Goal: Complete application form

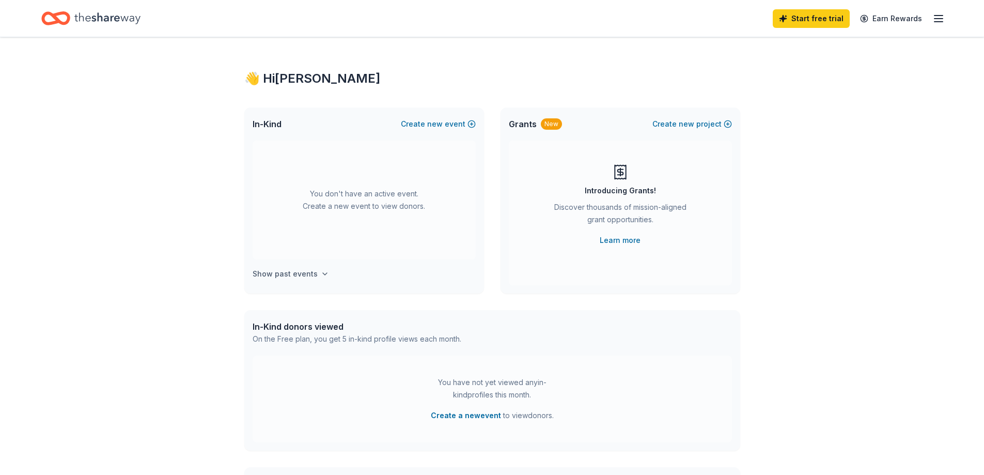
click at [309, 273] on h4 "Show past events" at bounding box center [285, 274] width 65 height 12
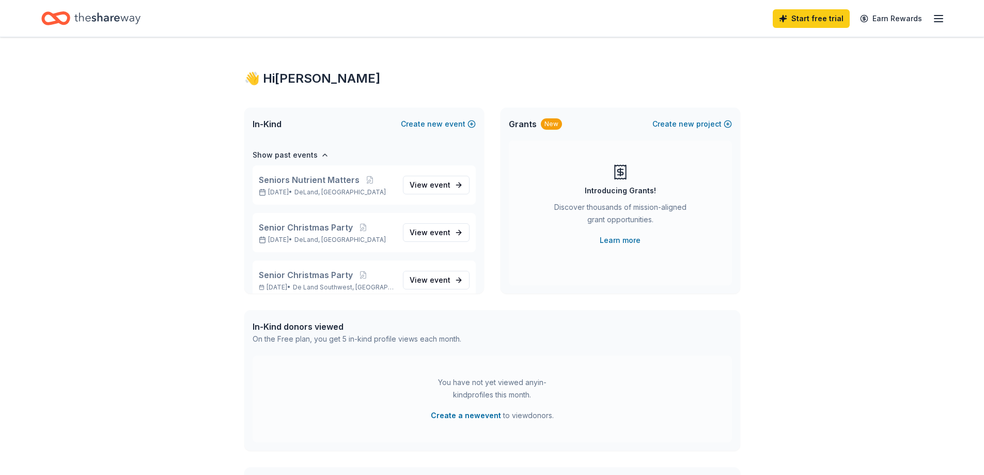
scroll to position [52, 0]
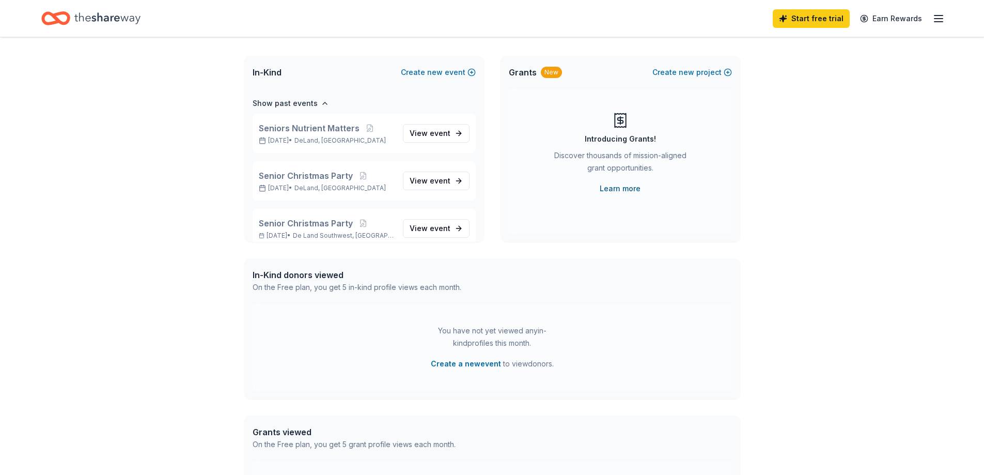
click at [612, 189] on link "Learn more" at bounding box center [620, 188] width 41 height 12
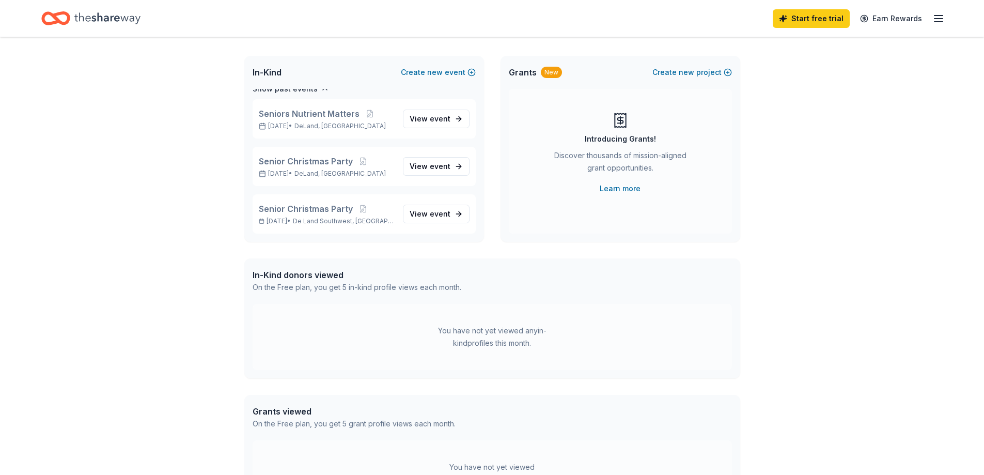
scroll to position [39, 0]
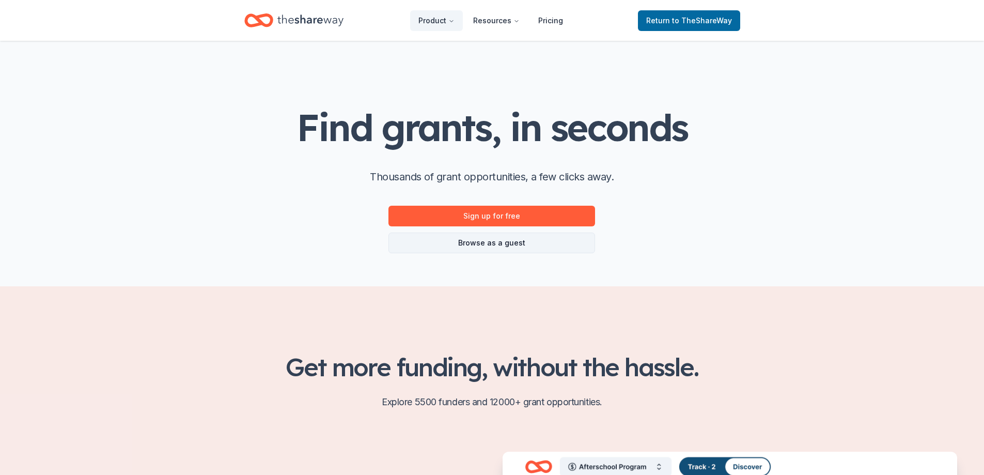
click at [468, 242] on link "Browse as a guest" at bounding box center [491, 242] width 207 height 21
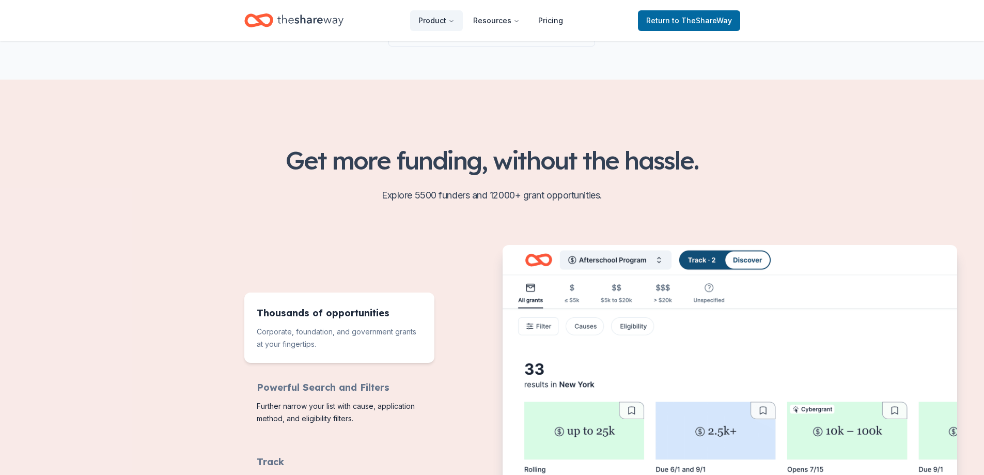
scroll to position [310, 0]
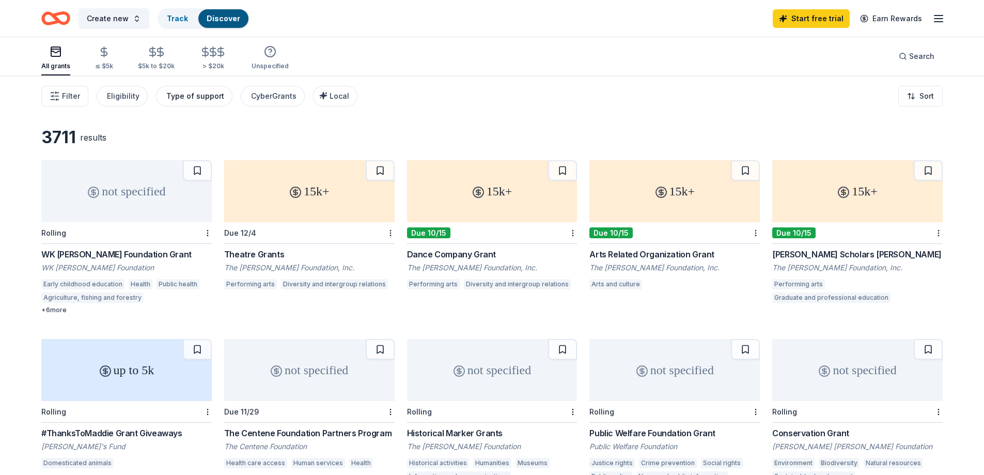
click at [202, 96] on div "Type of support" at bounding box center [195, 96] width 58 height 12
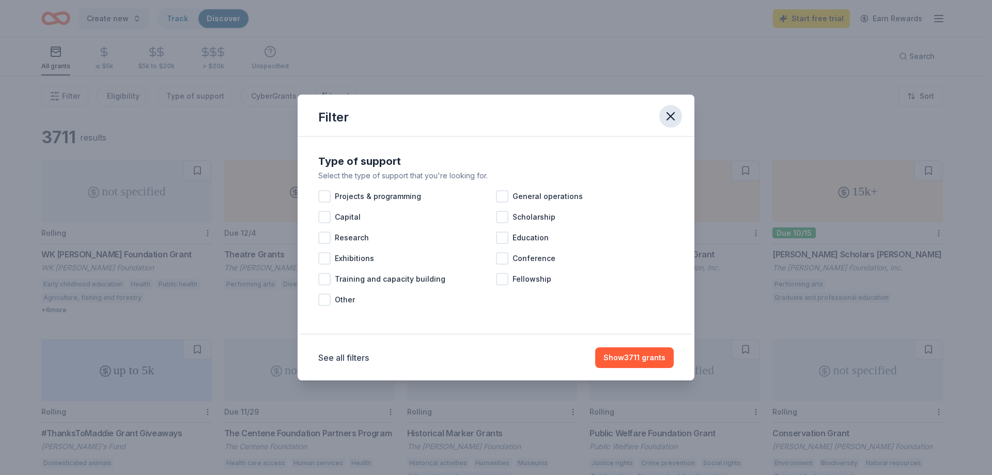
click at [672, 117] on icon "button" at bounding box center [670, 116] width 14 height 14
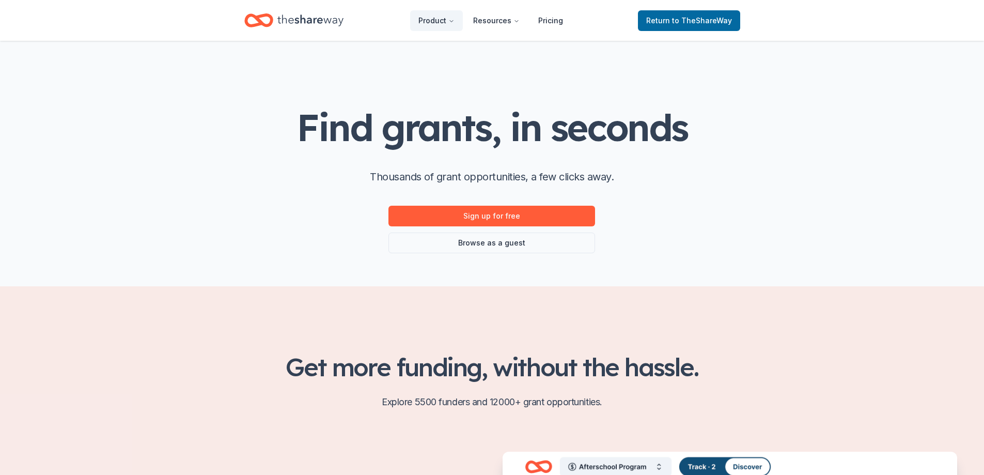
scroll to position [310, 0]
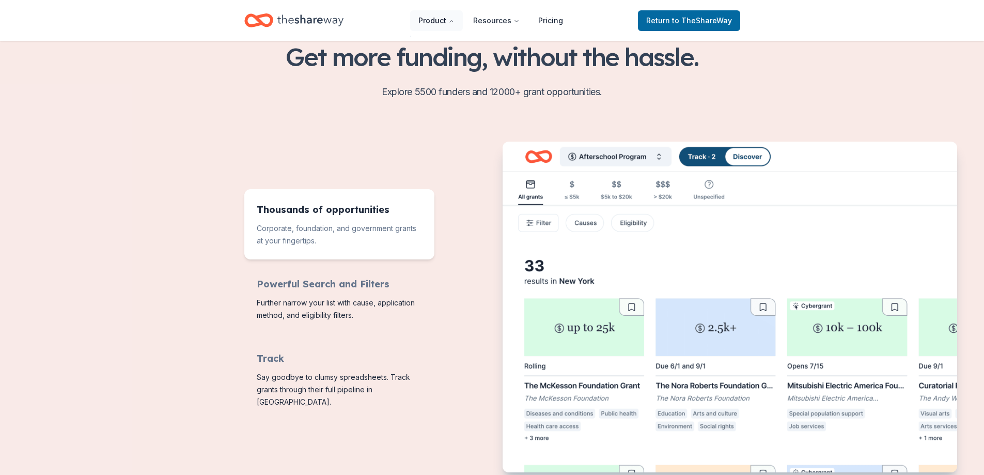
click at [455, 21] on icon "Main" at bounding box center [451, 21] width 6 height 6
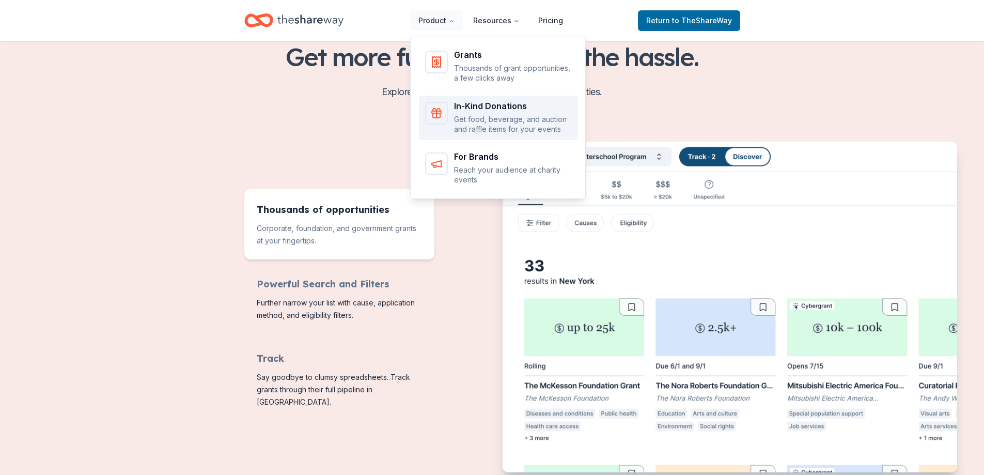
click at [482, 112] on div "In-Kind Donations Get food, beverage, and auction and raffle items for your eve…" at bounding box center [513, 118] width 118 height 33
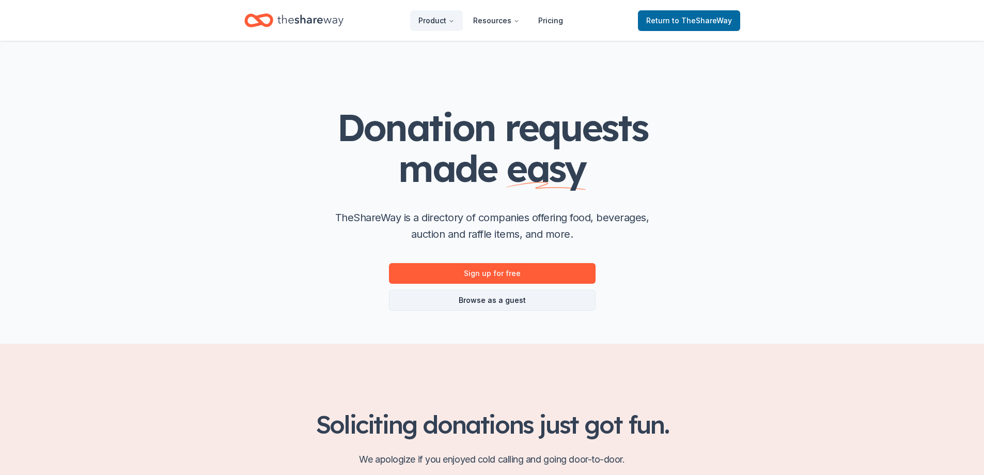
click at [491, 299] on link "Browse as a guest" at bounding box center [492, 300] width 207 height 21
click at [492, 298] on link "Browse as a guest" at bounding box center [492, 300] width 207 height 21
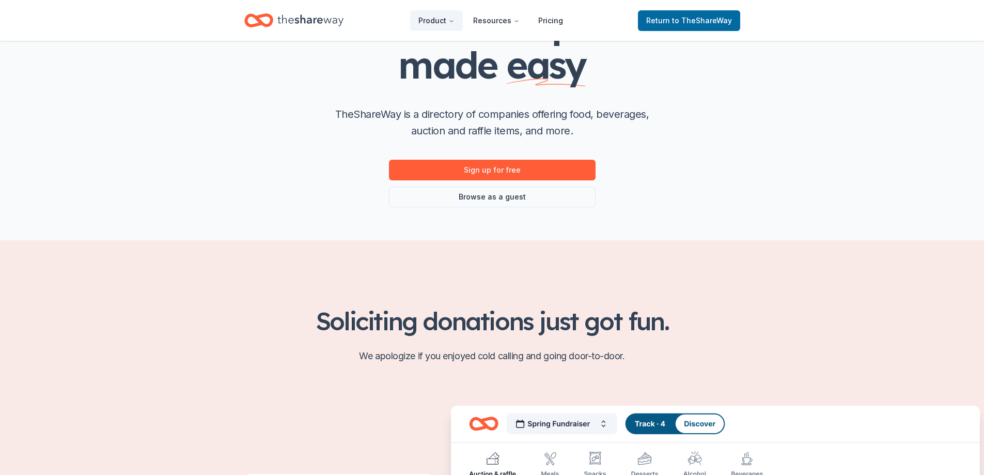
scroll to position [362, 0]
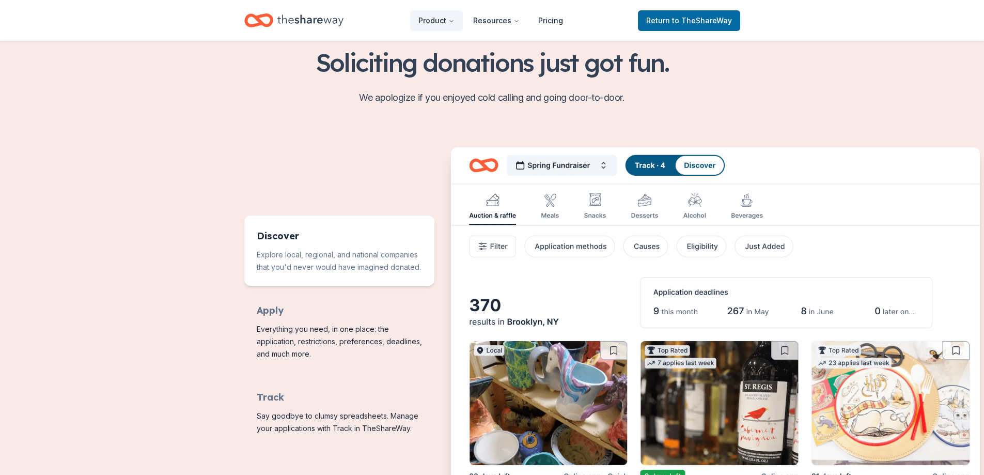
click at [551, 202] on img "Features for running your books" at bounding box center [715, 333] width 529 height 372
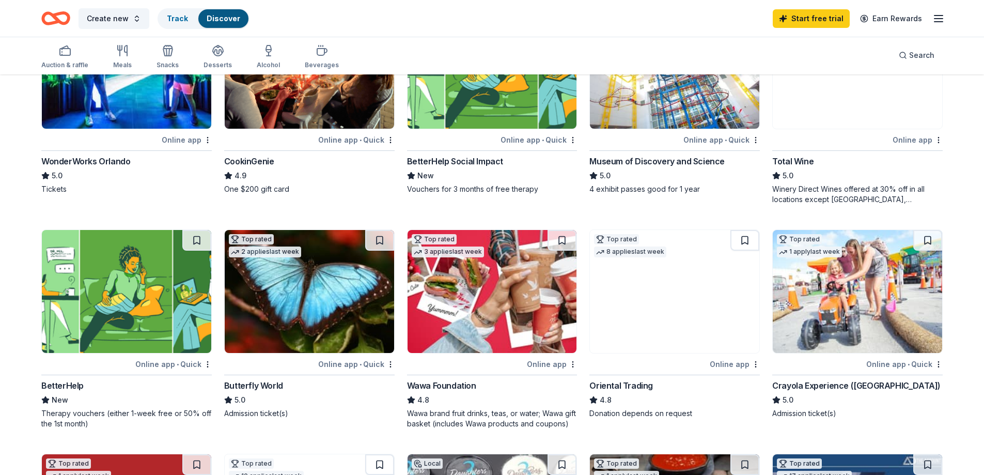
scroll to position [207, 0]
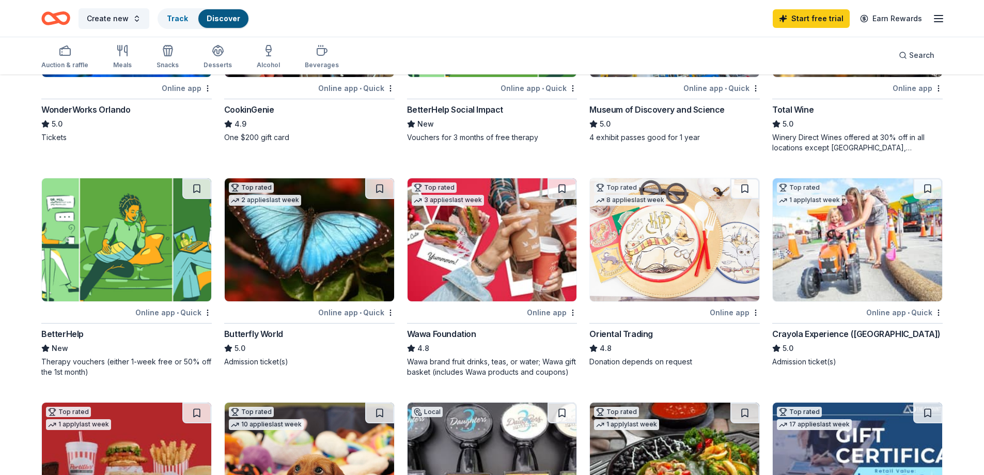
click at [441, 328] on div "Wawa Foundation" at bounding box center [441, 333] width 69 height 12
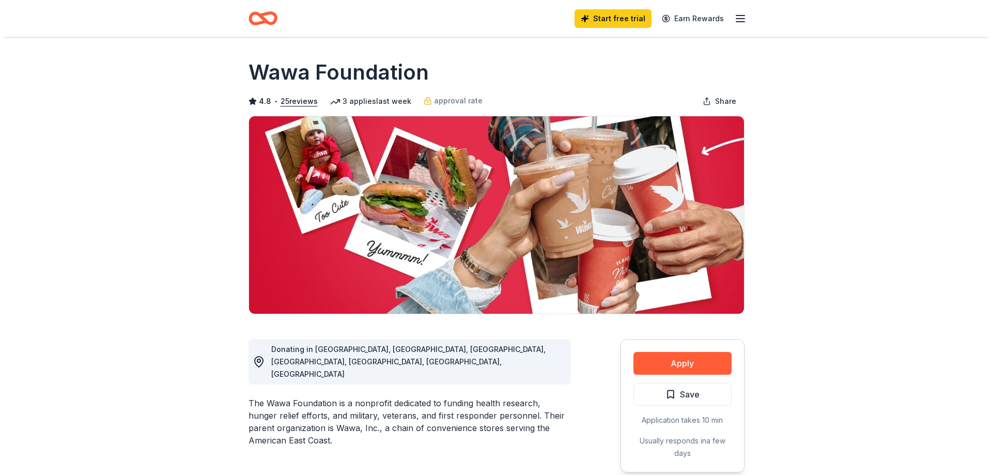
scroll to position [155, 0]
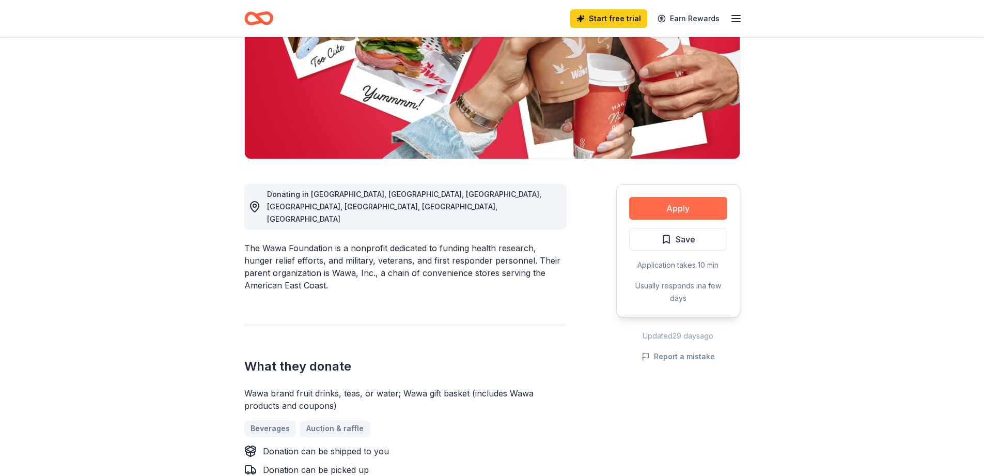
click at [683, 206] on button "Apply" at bounding box center [678, 208] width 98 height 23
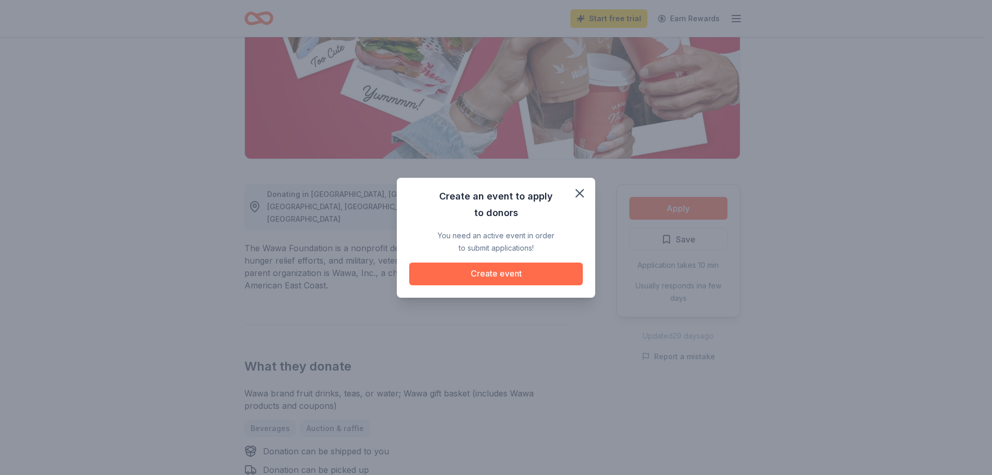
click at [505, 274] on button "Create event" at bounding box center [496, 273] width 174 height 23
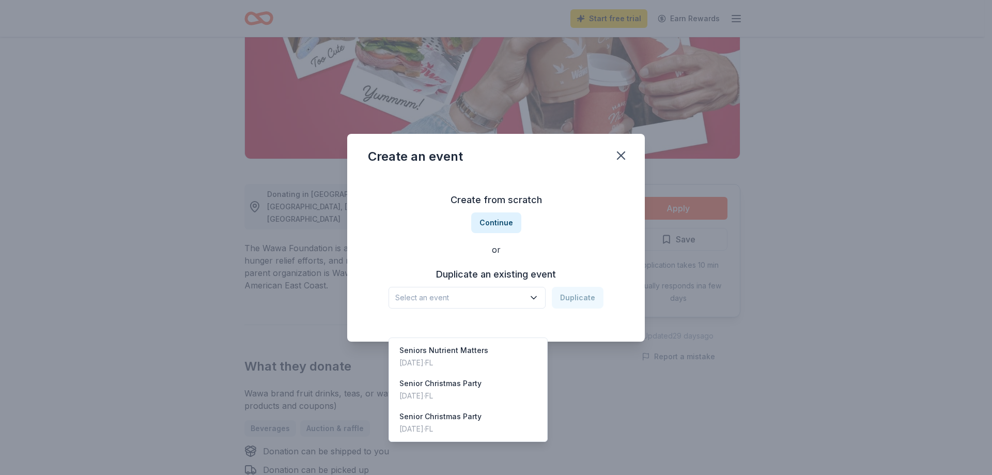
click at [530, 295] on button "Select an event" at bounding box center [466, 298] width 157 height 22
click at [503, 224] on div "Create from scratch Continue or Duplicate an existing event Select an event Dup…" at bounding box center [496, 250] width 256 height 150
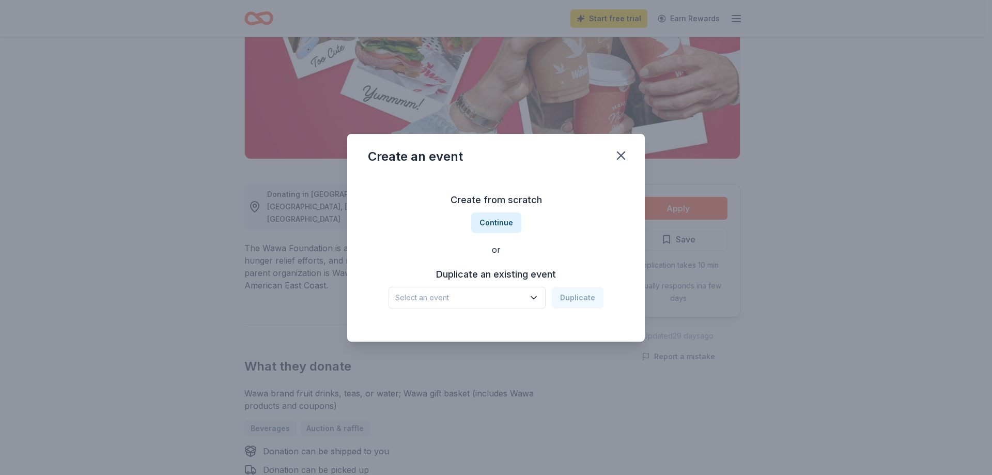
click at [503, 224] on button "Continue" at bounding box center [496, 222] width 50 height 21
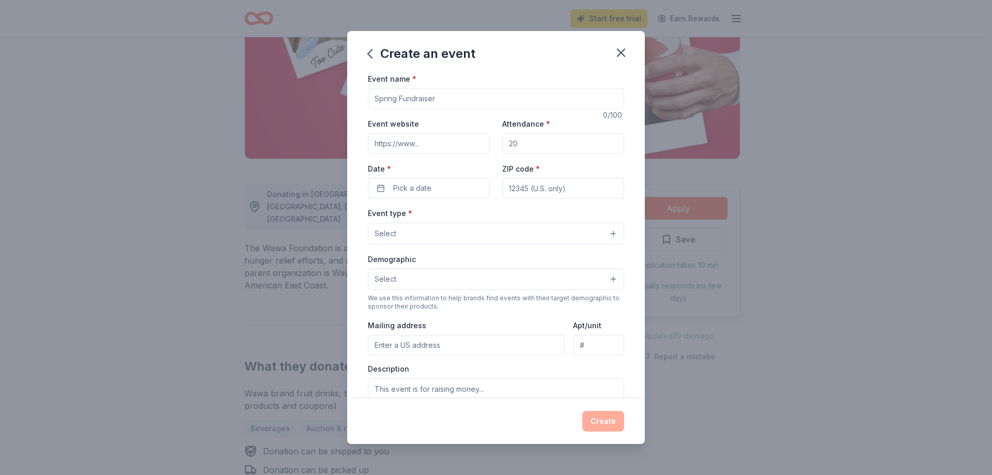
drag, startPoint x: 460, startPoint y: 99, endPoint x: 315, endPoint y: 100, distance: 145.7
click at [320, 100] on div "Create an event Event name * 0 /100 Event website Attendance * Date * Pick a da…" at bounding box center [496, 237] width 992 height 475
type input "Christmas with the Seniors"
click at [397, 147] on input "Event website" at bounding box center [429, 143] width 122 height 21
type input "hughashmanor.com"
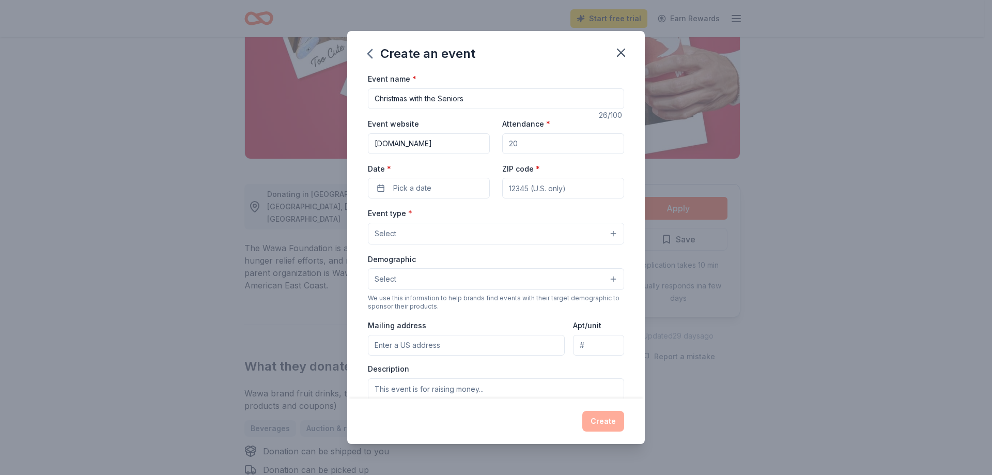
click at [521, 143] on input "Attendance *" at bounding box center [563, 143] width 122 height 21
type input "45"
click at [408, 189] on span "Pick a date" at bounding box center [412, 188] width 38 height 12
click at [482, 215] on button "Go to next month" at bounding box center [482, 215] width 14 height 14
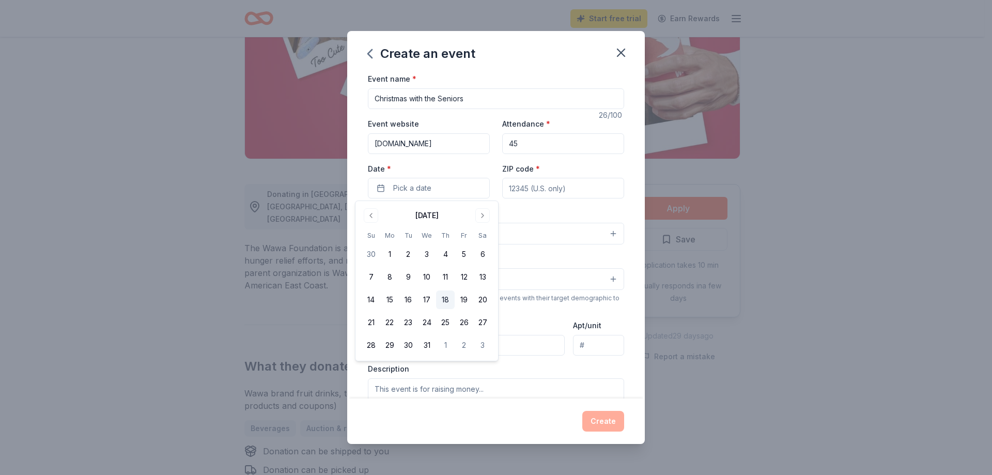
click at [445, 299] on button "18" at bounding box center [445, 299] width 19 height 19
click at [528, 189] on input "ZIP code *" at bounding box center [563, 188] width 122 height 21
type input "32720"
click at [557, 231] on button "Select" at bounding box center [496, 234] width 256 height 22
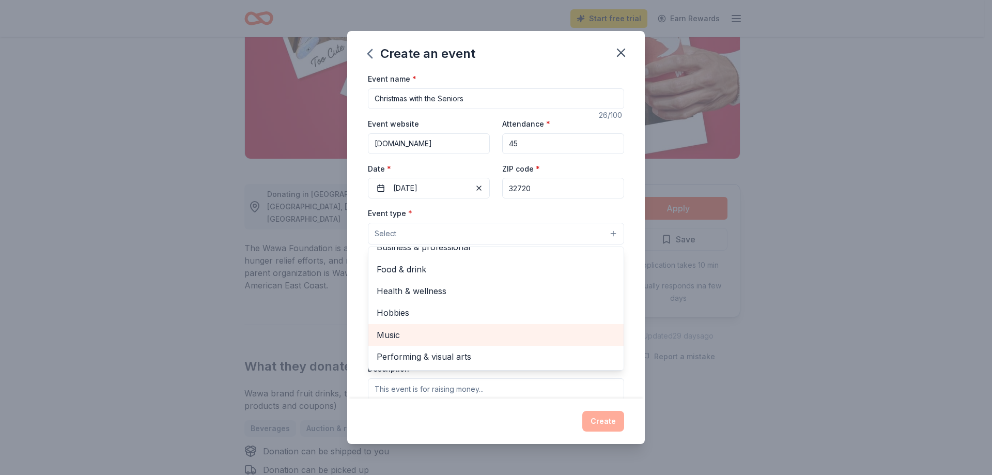
scroll to position [103, 0]
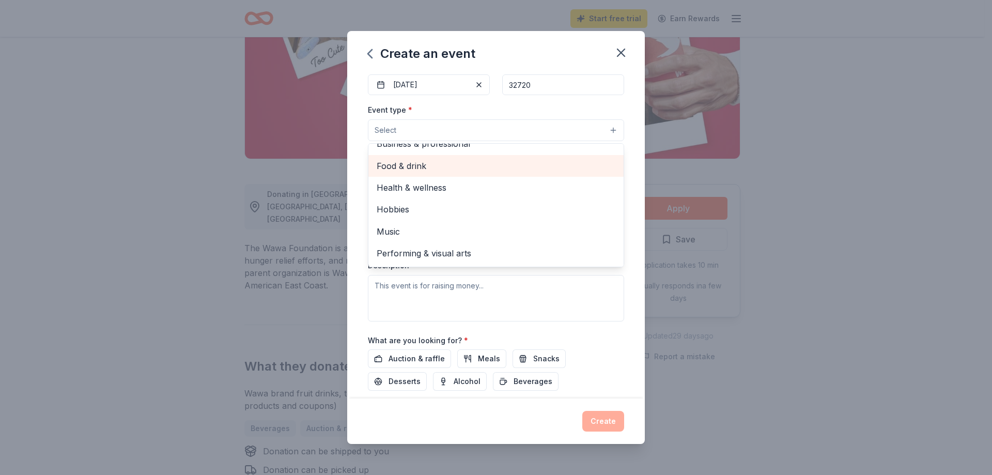
click at [487, 173] on div "Food & drink" at bounding box center [495, 166] width 255 height 22
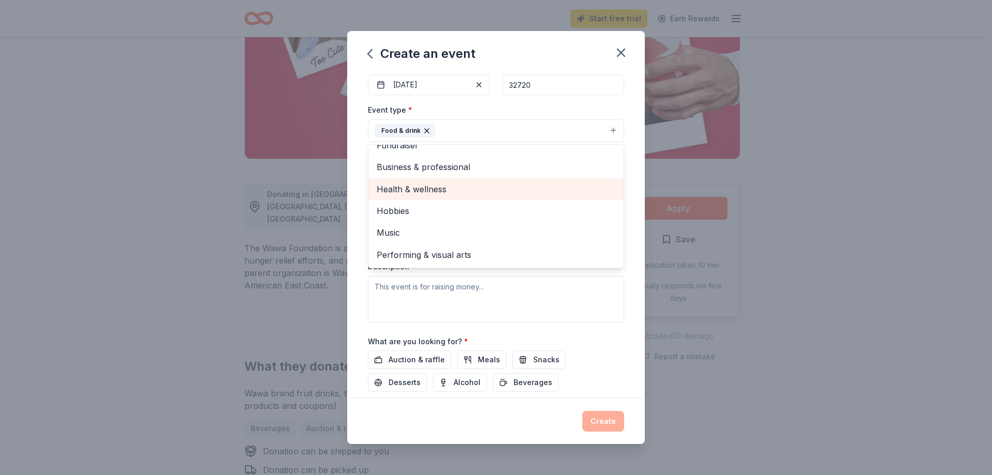
scroll to position [0, 0]
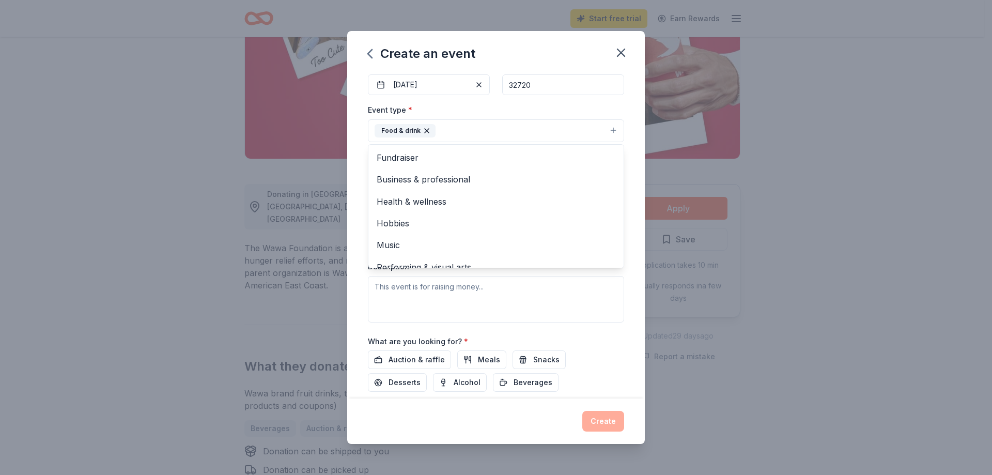
click at [542, 306] on div "Event type * Food & drink Fundraiser Business & professional Health & wellness …" at bounding box center [496, 212] width 256 height 218
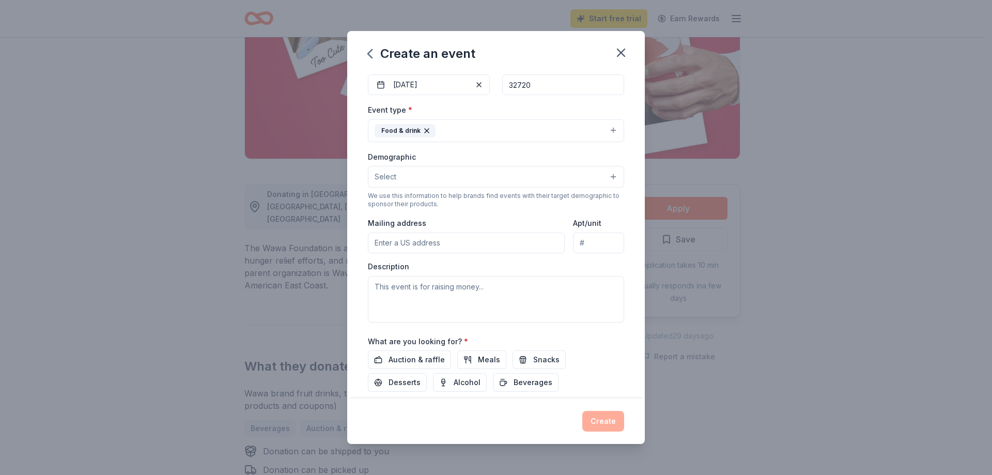
click at [468, 179] on button "Select" at bounding box center [496, 177] width 256 height 22
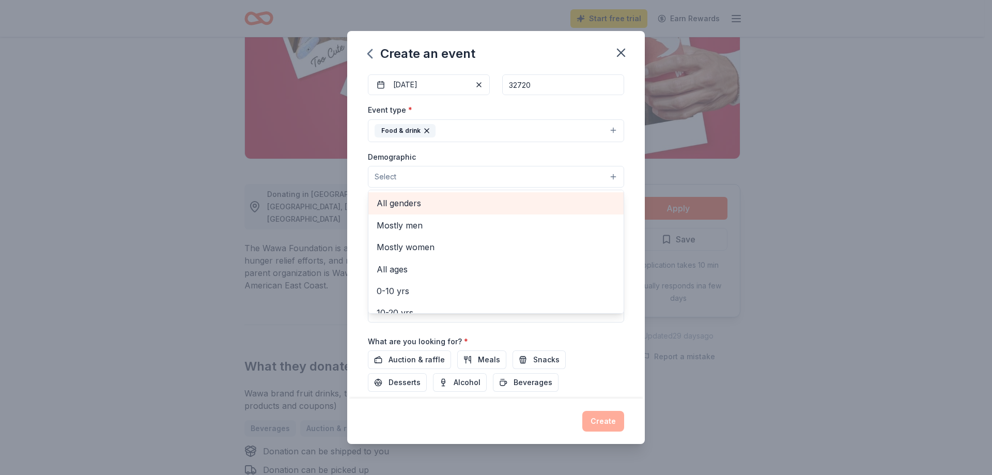
click at [416, 200] on span "All genders" at bounding box center [496, 202] width 239 height 13
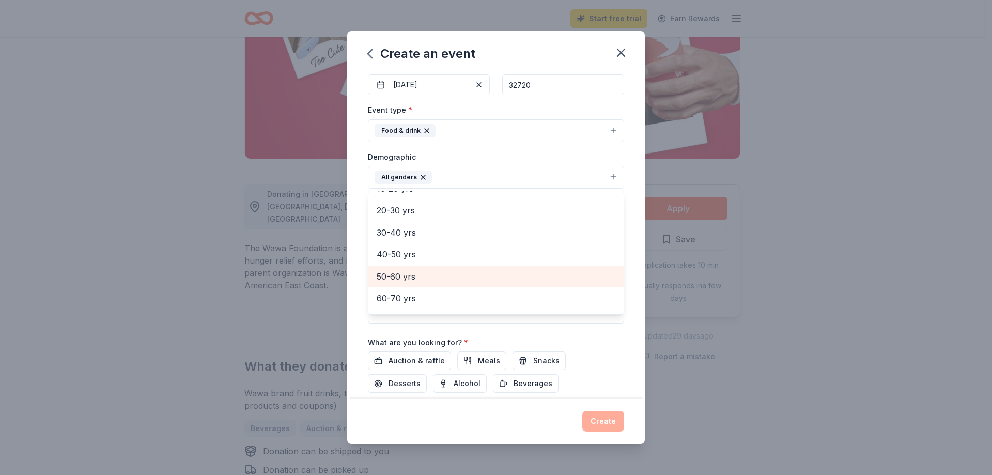
scroll to position [144, 0]
click at [411, 276] on span "70-80 yrs" at bounding box center [496, 278] width 239 height 13
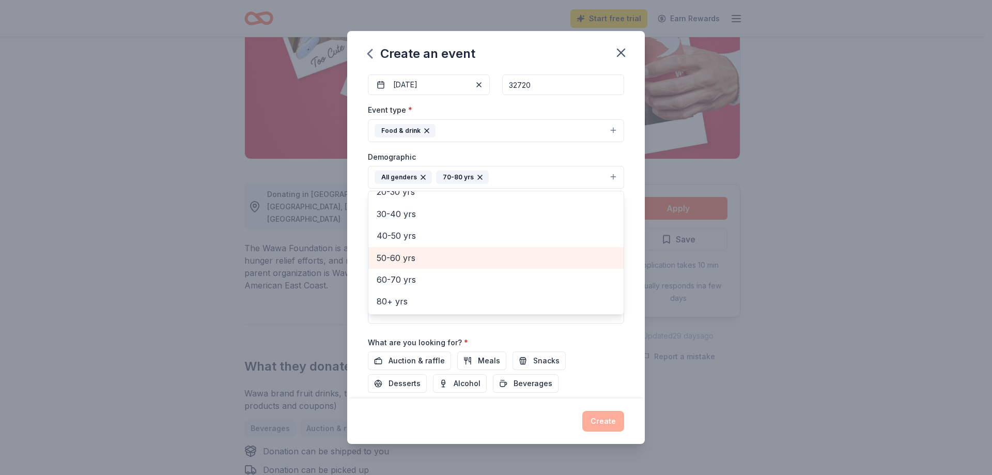
click at [393, 258] on span "50-60 yrs" at bounding box center [496, 257] width 239 height 13
click at [535, 178] on icon "button" at bounding box center [536, 177] width 8 height 8
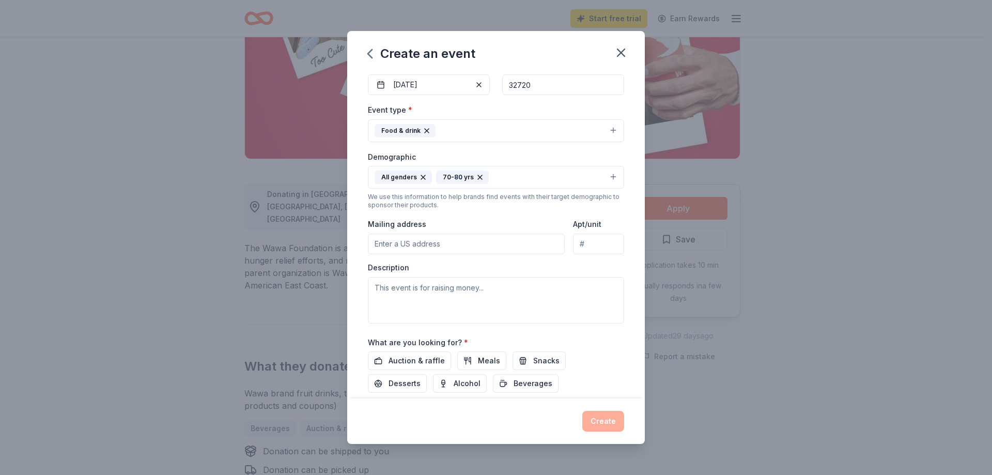
click at [601, 175] on button "All genders 70-80 yrs" at bounding box center [496, 177] width 256 height 23
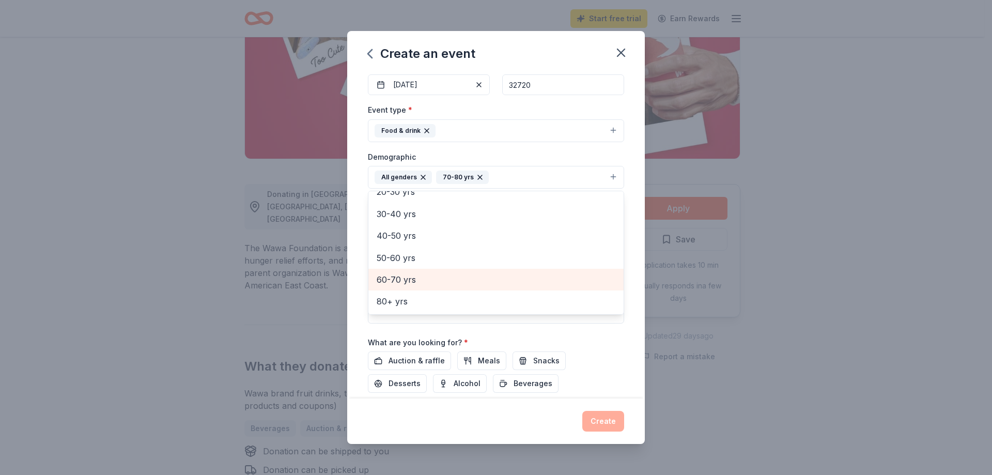
click at [409, 280] on span "60-70 yrs" at bounding box center [496, 279] width 239 height 13
click at [568, 325] on div "Event name * Christmas with the Seniors 26 /100 Event website hughashmanor.com …" at bounding box center [496, 208] width 256 height 479
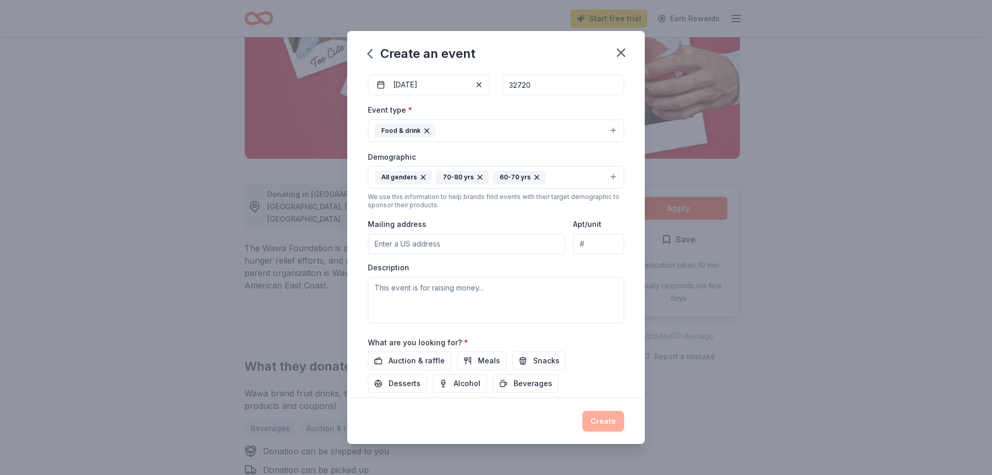
click at [402, 247] on input "Mailing address" at bounding box center [466, 243] width 197 height 21
type input "740 North Woodland Boulevard, DeLand, FL, 32720"
click at [437, 306] on textarea at bounding box center [496, 300] width 256 height 46
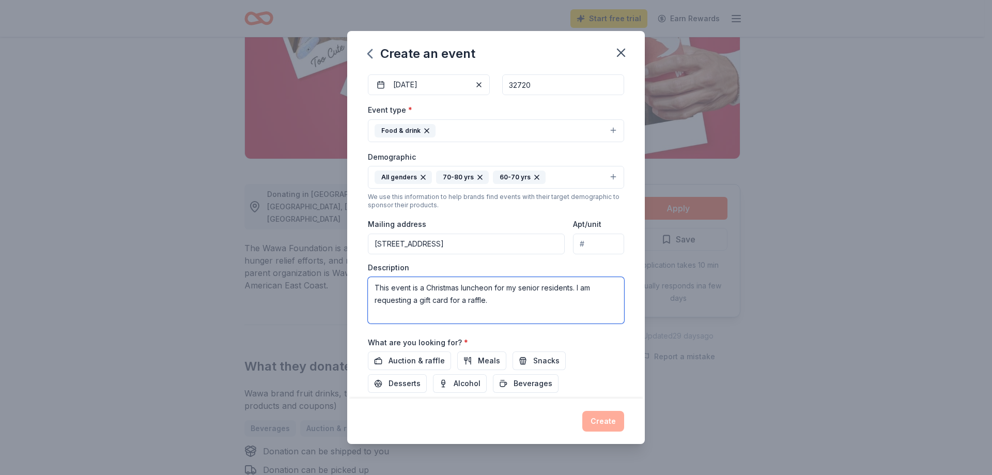
drag, startPoint x: 373, startPoint y: 286, endPoint x: 507, endPoint y: 304, distance: 135.5
click at [507, 304] on textarea "This event is a Christmas luncheon for my senior residents. I am requesting a g…" at bounding box center [496, 300] width 256 height 46
type textarea "This event is a Christmas luncheon for my senior residents. I am requesting a g…"
click at [404, 359] on span "Auction & raffle" at bounding box center [416, 360] width 56 height 12
click at [607, 419] on button "Create" at bounding box center [603, 421] width 42 height 21
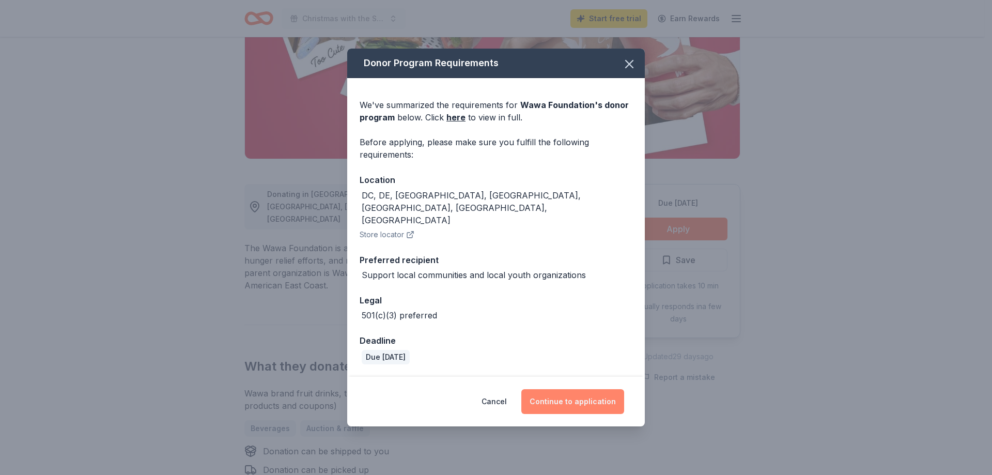
click at [582, 389] on button "Continue to application" at bounding box center [572, 401] width 103 height 25
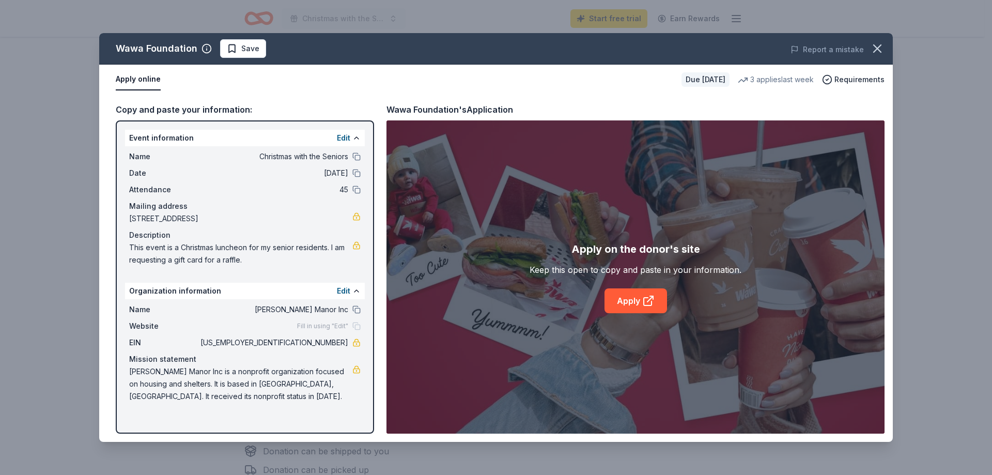
drag, startPoint x: 222, startPoint y: 264, endPoint x: 211, endPoint y: 334, distance: 70.1
click at [211, 334] on div "Name Hugh Ash Manor Inc Website Fill in using "Edit" EIN 59-1349944 Mission sta…" at bounding box center [245, 352] width 240 height 107
drag, startPoint x: 211, startPoint y: 309, endPoint x: 202, endPoint y: 334, distance: 25.6
click at [200, 342] on span "59-1349944" at bounding box center [273, 342] width 150 height 12
drag, startPoint x: 121, startPoint y: 134, endPoint x: 269, endPoint y: 309, distance: 228.7
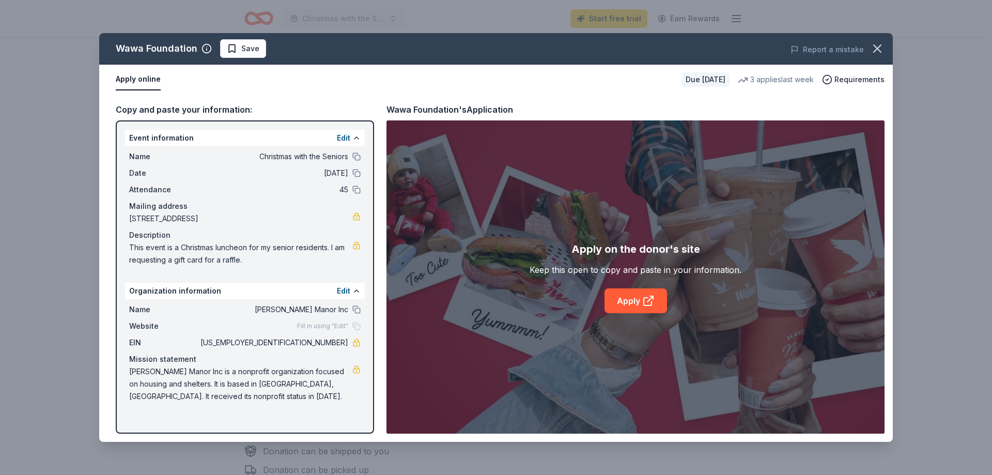
click at [269, 309] on div "Event information Edit Name Christmas with the Seniors Date 12/18/25 Attendance…" at bounding box center [245, 276] width 258 height 313
drag, startPoint x: 221, startPoint y: 266, endPoint x: 644, endPoint y: 299, distance: 423.8
click at [644, 299] on icon at bounding box center [648, 302] width 8 height 8
click at [634, 298] on link "Apply" at bounding box center [635, 300] width 62 height 25
